Goal: Check status: Check status

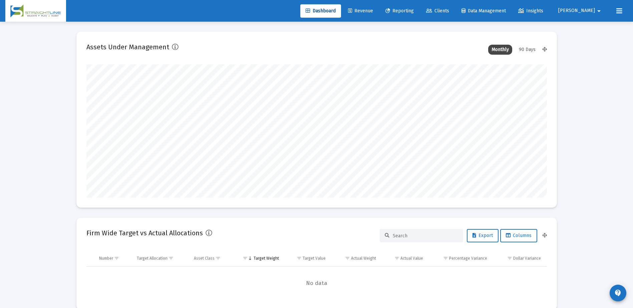
scroll to position [133, 248]
click at [373, 11] on span "Revenue" at bounding box center [360, 11] width 25 height 6
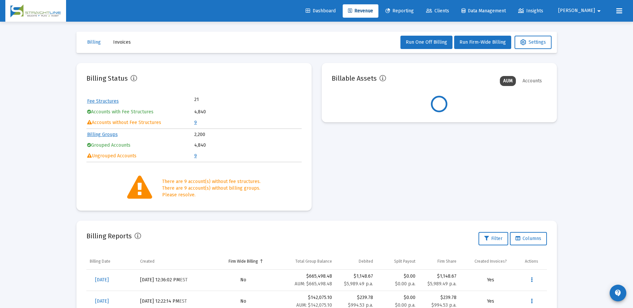
click at [197, 123] on link "9" at bounding box center [195, 123] width 3 height 6
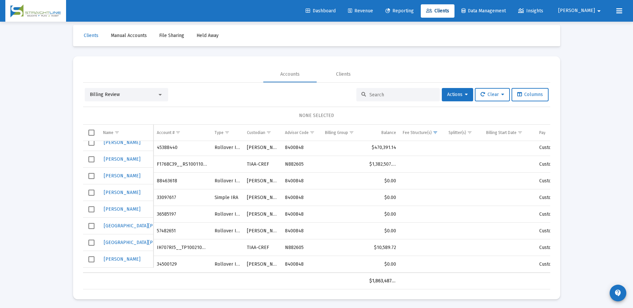
scroll to position [8, 0]
drag, startPoint x: 397, startPoint y: 244, endPoint x: 158, endPoint y: 242, distance: 238.6
click at [158, 242] on tr "[GEOGRAPHIC_DATA][PERSON_NAME] IH707RI5__TP1002102155 TIAA-CREF N882605 $10,589…" at bounding box center [334, 246] width 503 height 17
